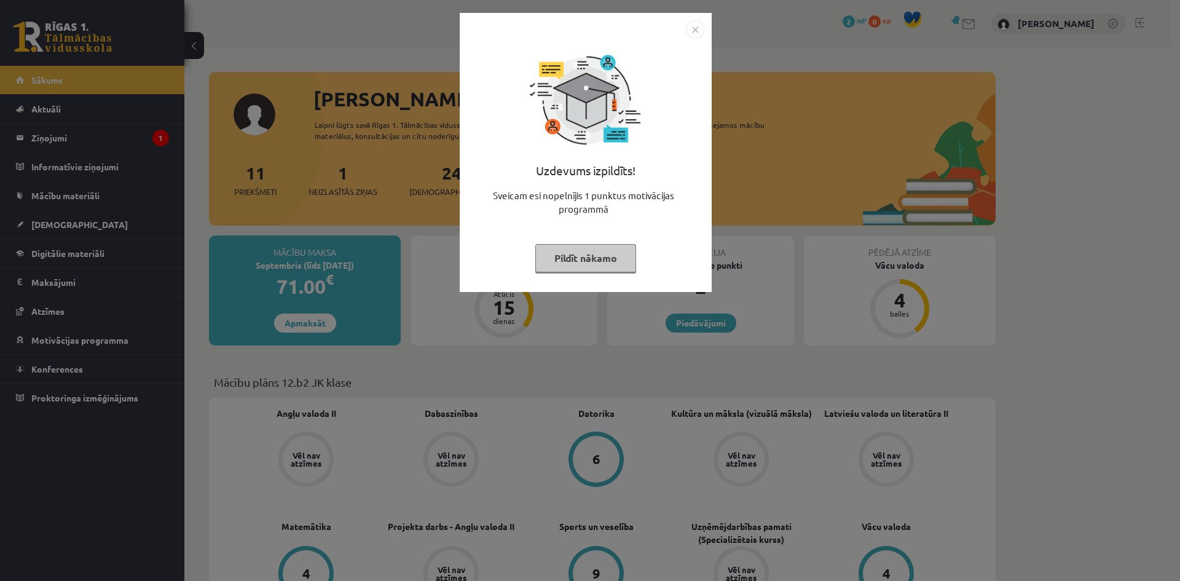
click at [695, 28] on img "Close" at bounding box center [695, 29] width 18 height 18
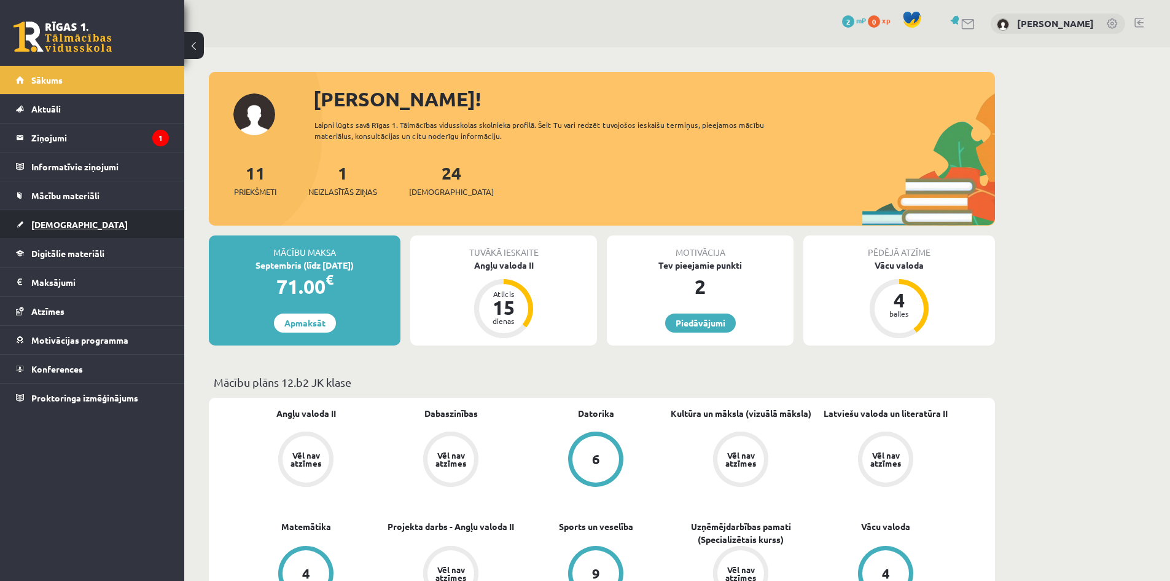
click at [53, 223] on span "[DEMOGRAPHIC_DATA]" at bounding box center [79, 224] width 96 height 11
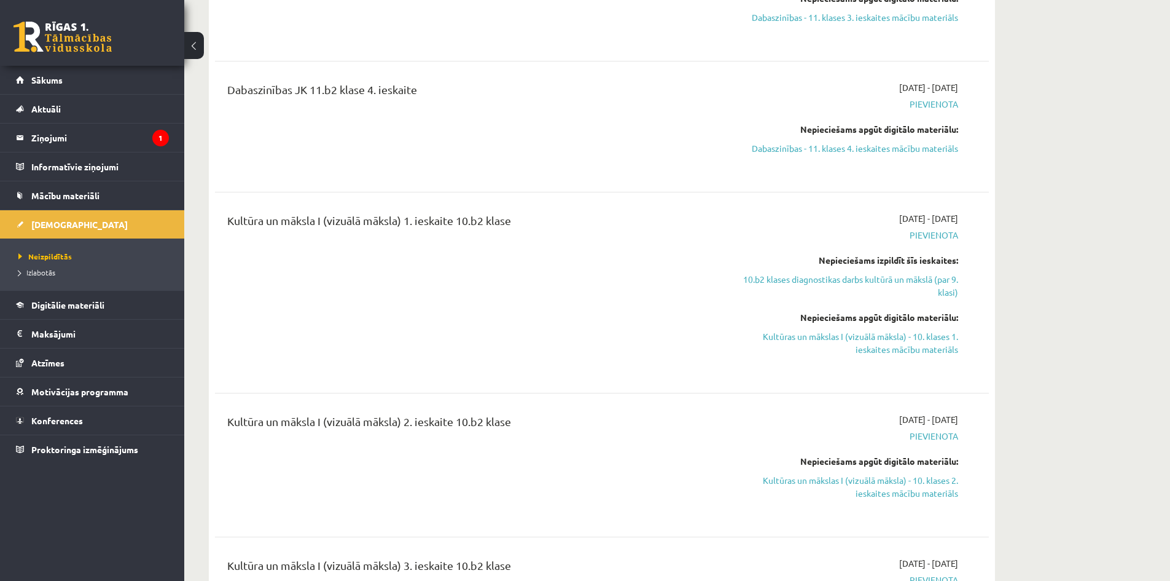
scroll to position [2765, 0]
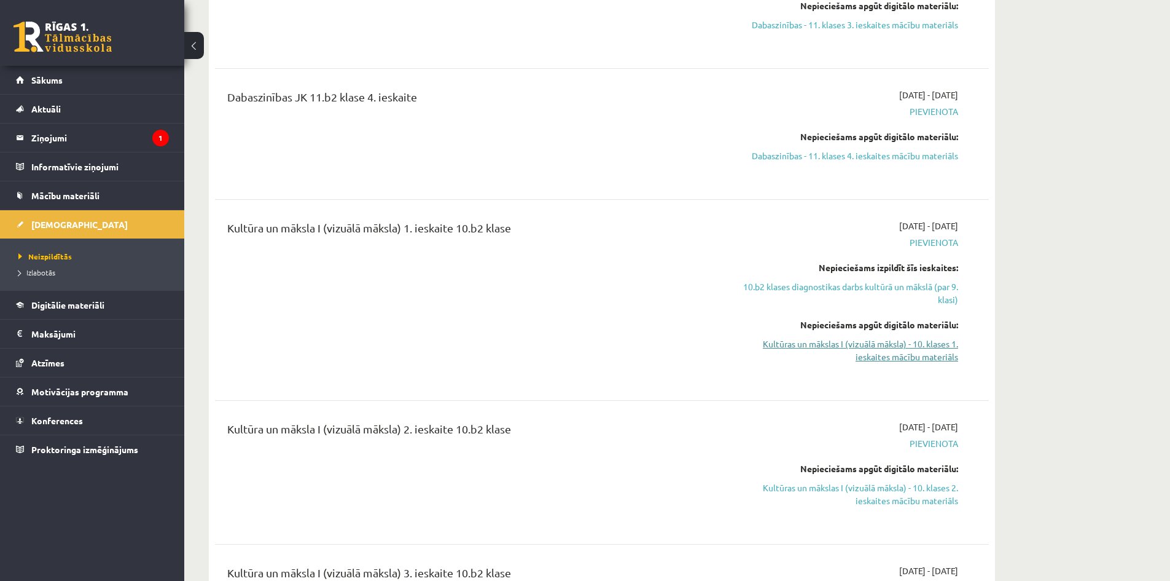
click at [882, 337] on link "Kultūras un mākslas I (vizuālā māksla) - 10. klases 1. ieskaites mācību materiā…" at bounding box center [843, 350] width 232 height 26
click at [83, 194] on span "Mācību materiāli" at bounding box center [65, 195] width 68 height 11
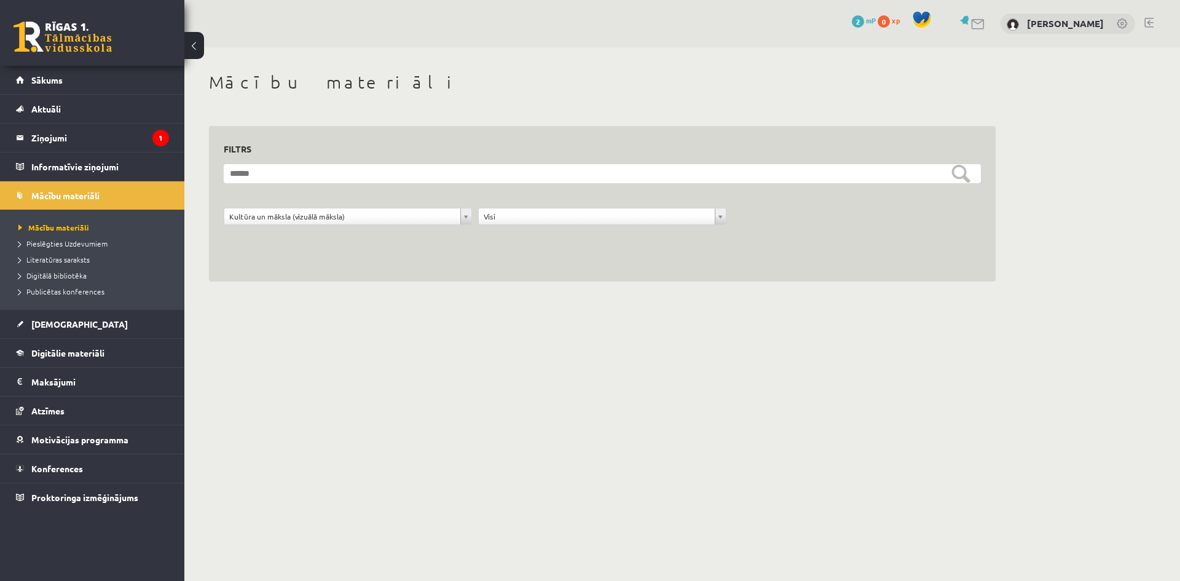
click at [815, 245] on div "**********" at bounding box center [602, 204] width 786 height 156
click at [68, 137] on legend "Ziņojumi 1" at bounding box center [100, 137] width 138 height 28
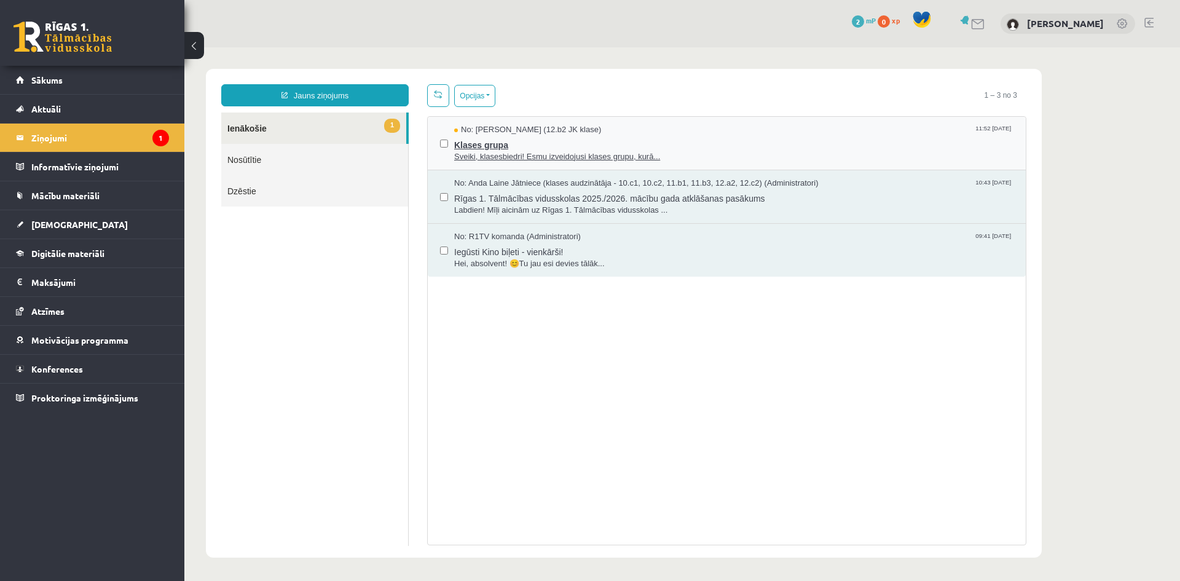
click at [497, 151] on span "Sveiki, klasesbiedri! Esmu izveidojusi klases grupu, kurā..." at bounding box center [733, 157] width 559 height 12
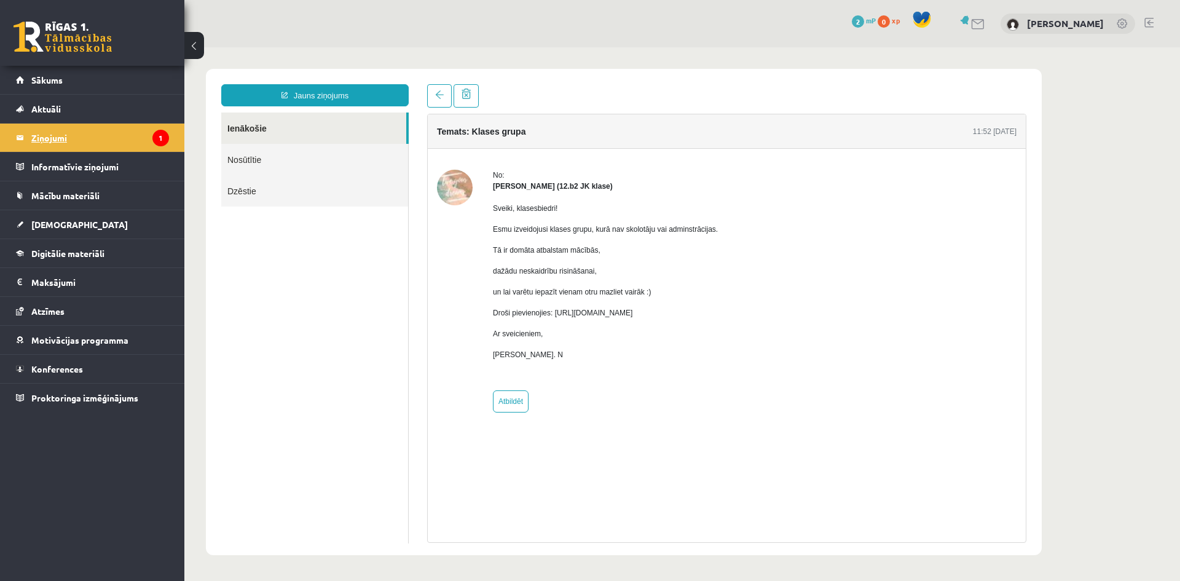
click at [49, 135] on legend "Ziņojumi 1" at bounding box center [100, 137] width 138 height 28
